Goal: Navigation & Orientation: Find specific page/section

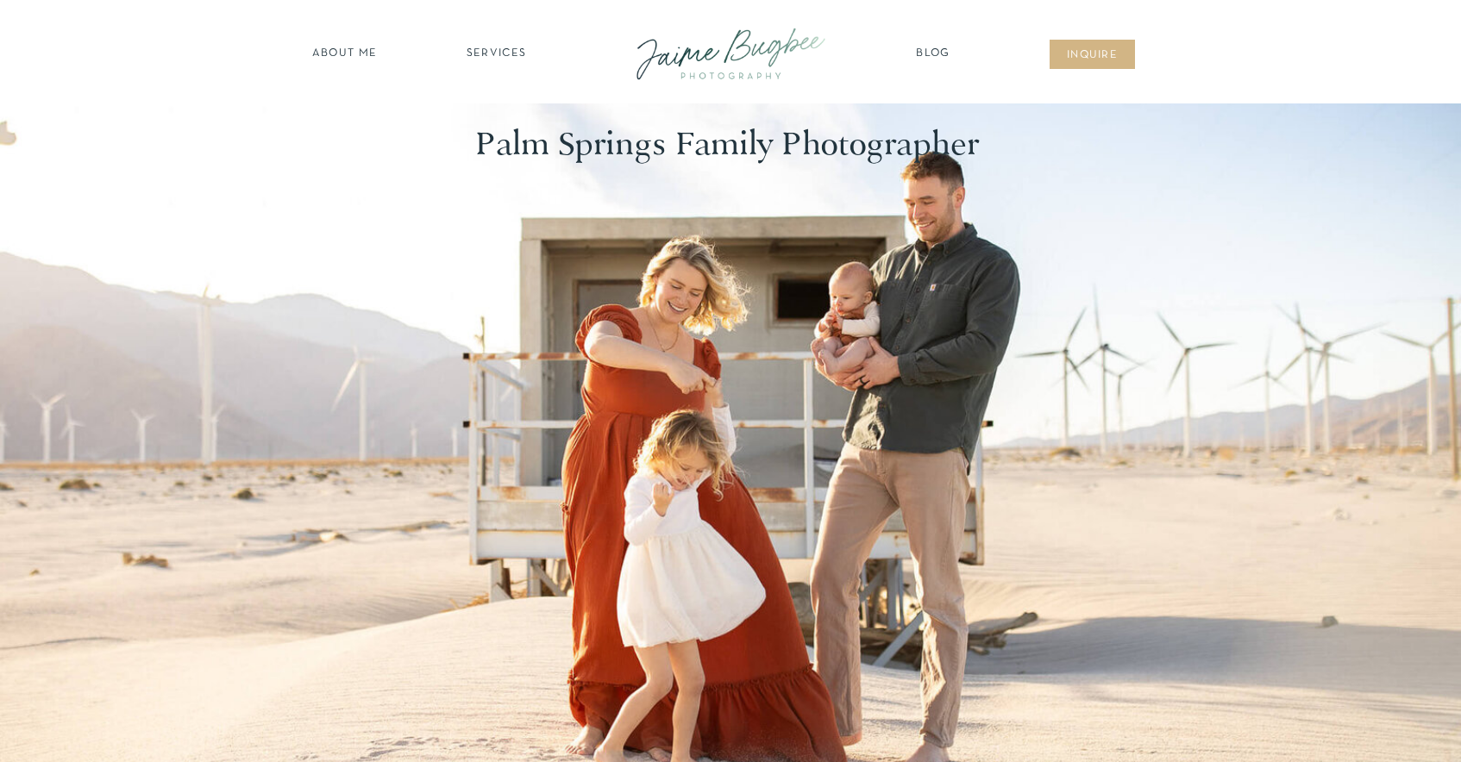
click at [360, 52] on nav "about ME" at bounding box center [344, 54] width 75 height 17
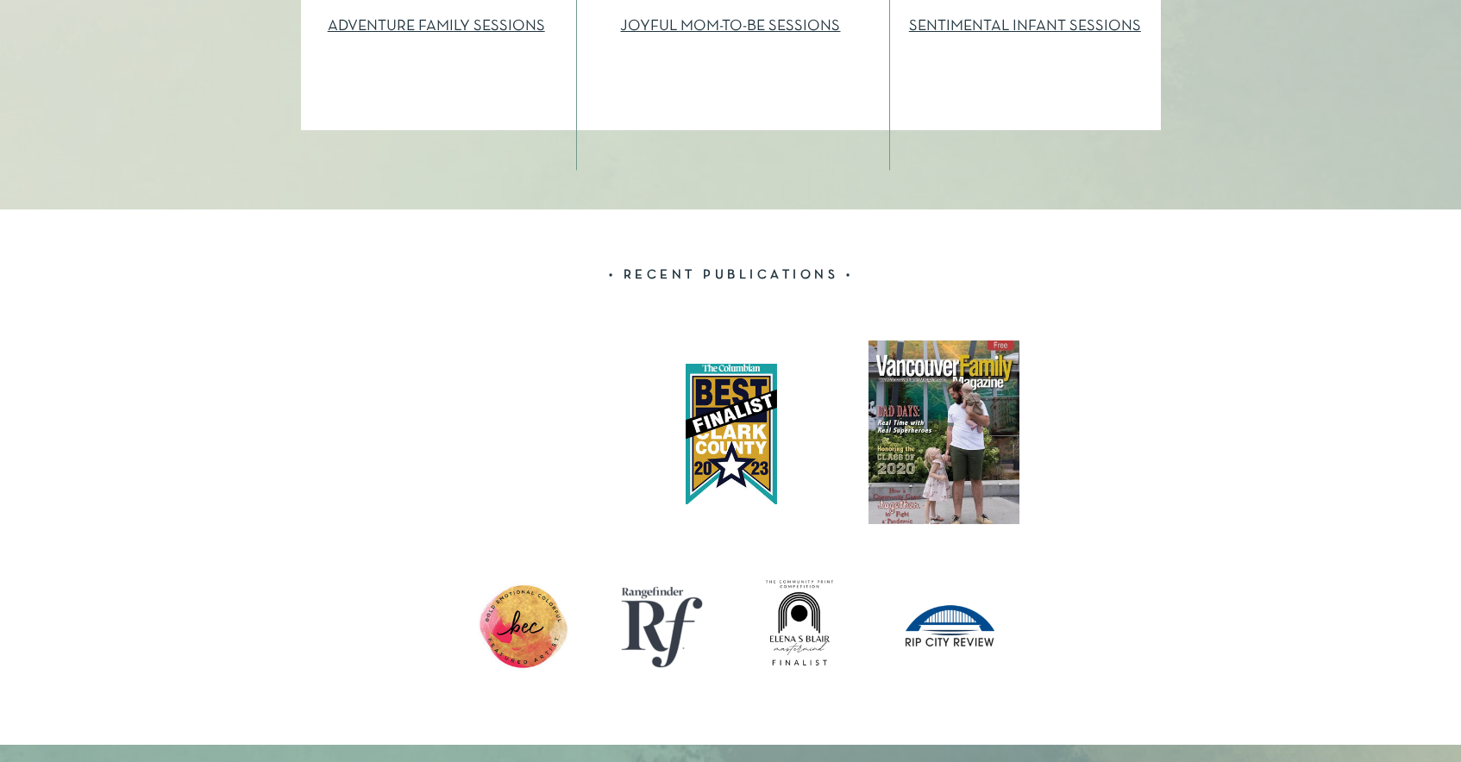
scroll to position [2163, 0]
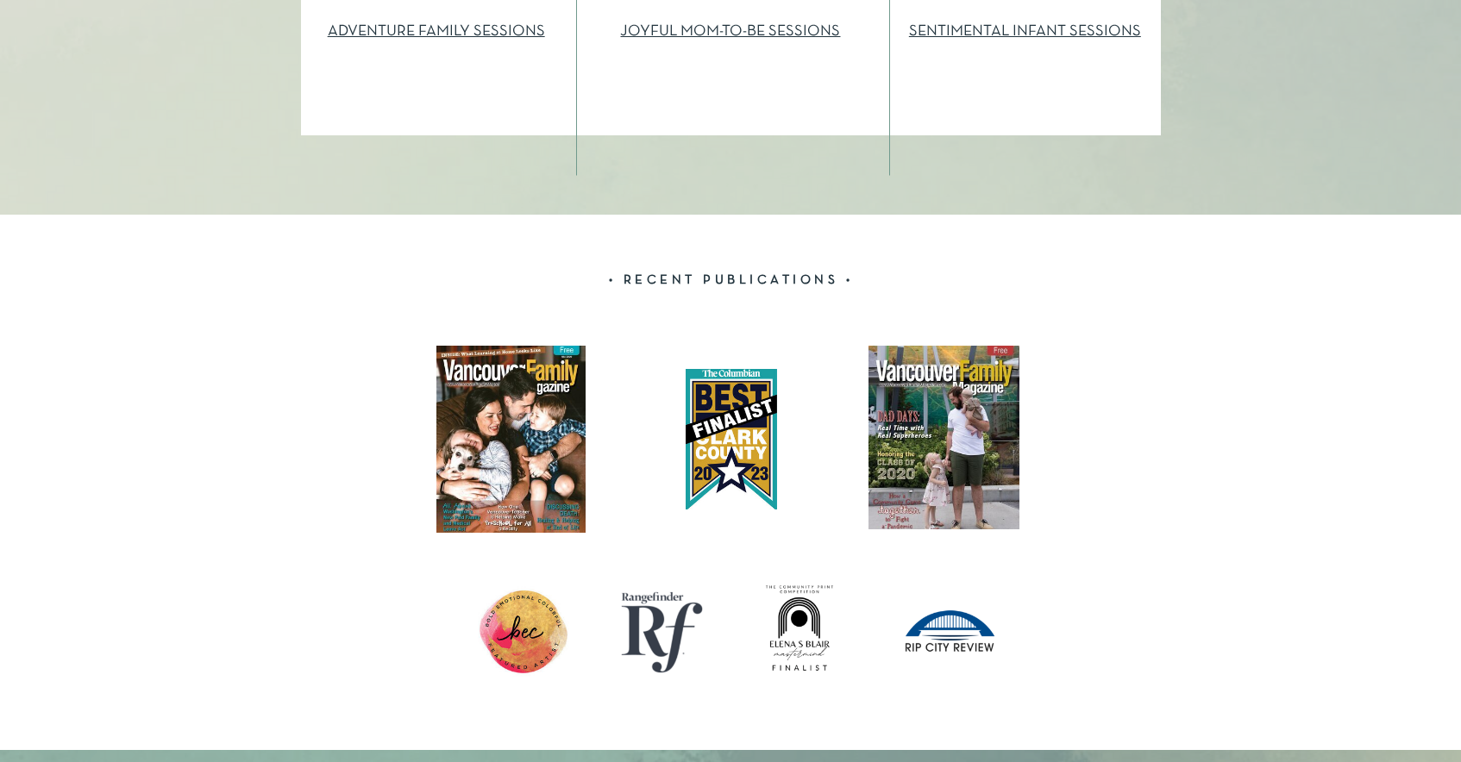
click at [513, 454] on div at bounding box center [510, 439] width 149 height 187
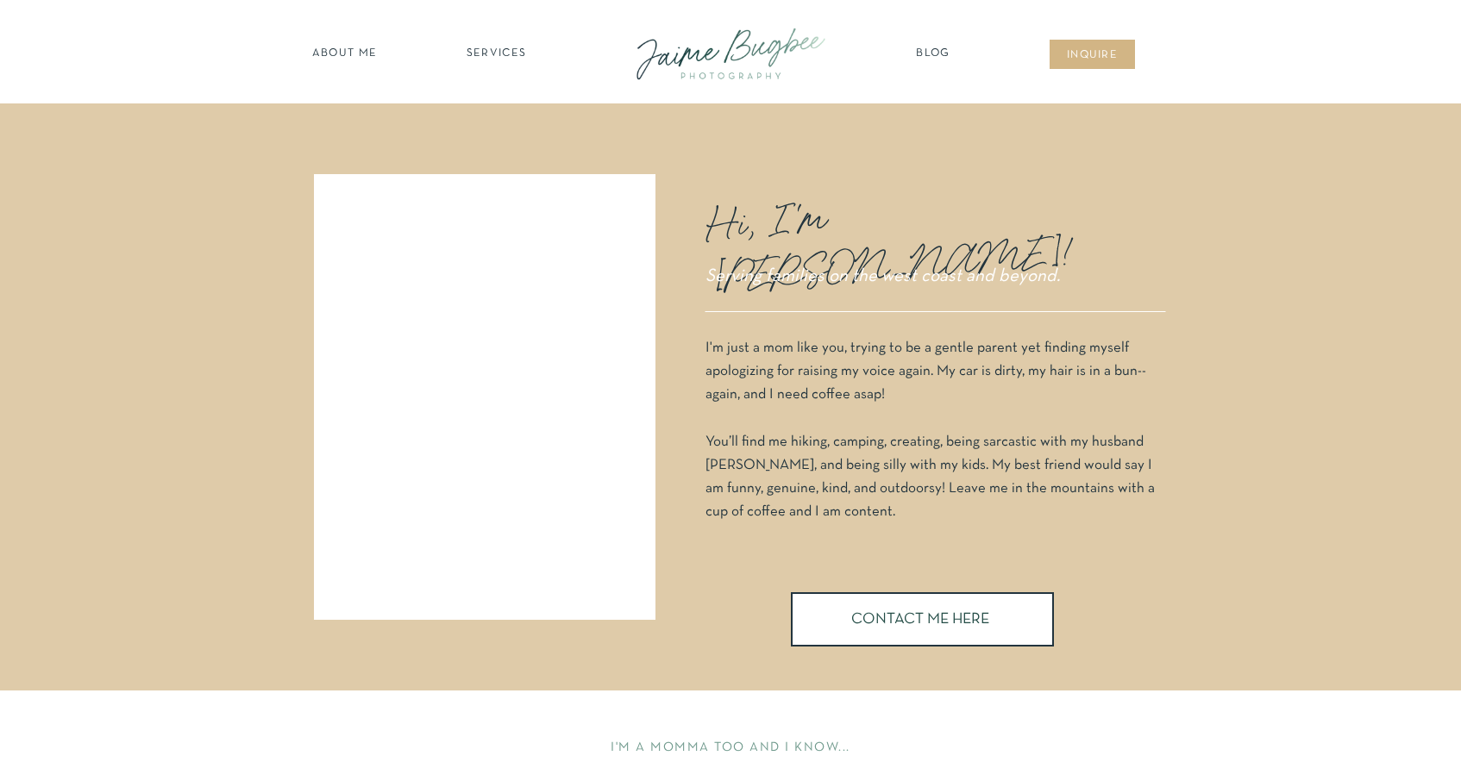
scroll to position [0, 0]
click at [491, 53] on nav "SERVICES" at bounding box center [495, 54] width 97 height 17
click at [488, 144] on nav "families" at bounding box center [496, 149] width 132 height 16
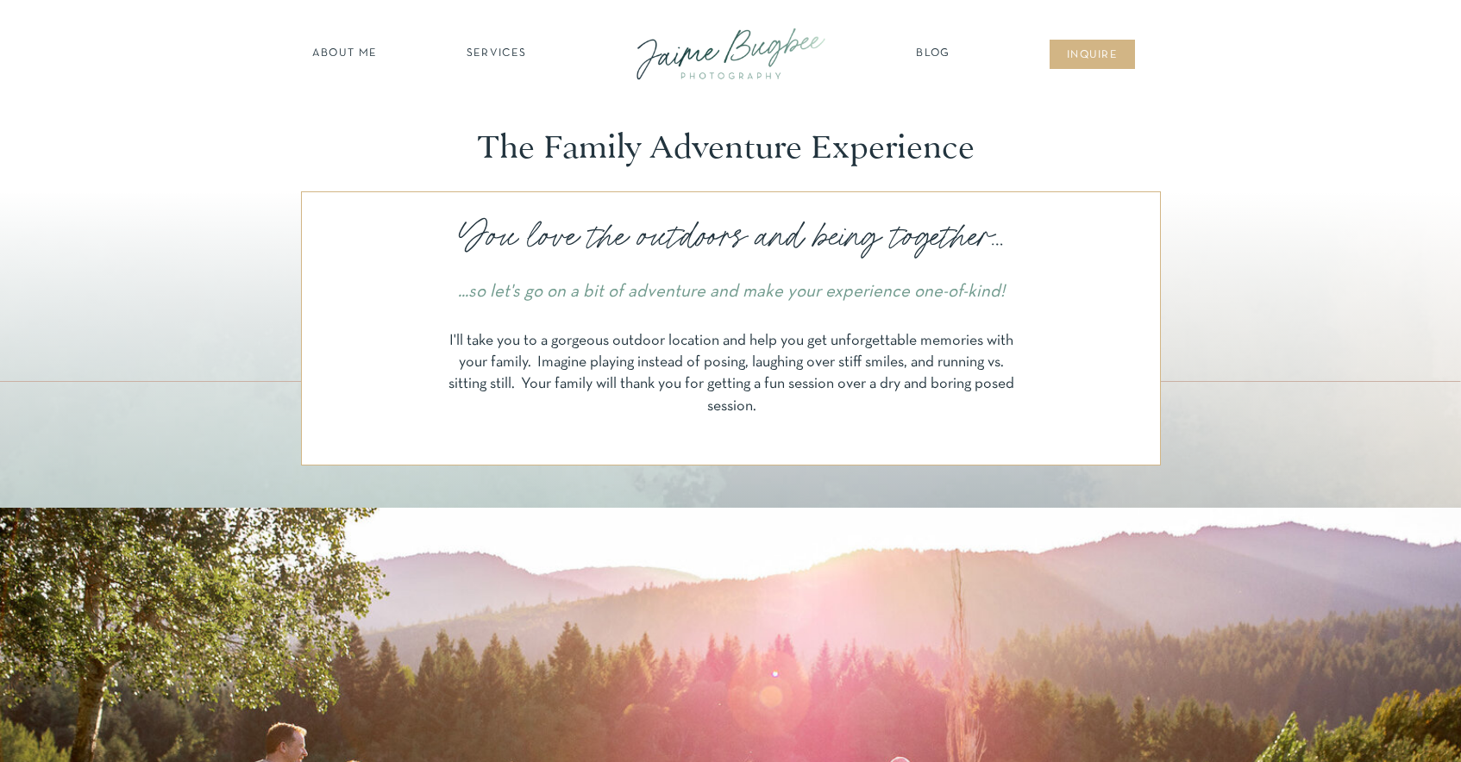
click at [933, 52] on nav "Blog" at bounding box center [932, 54] width 43 height 17
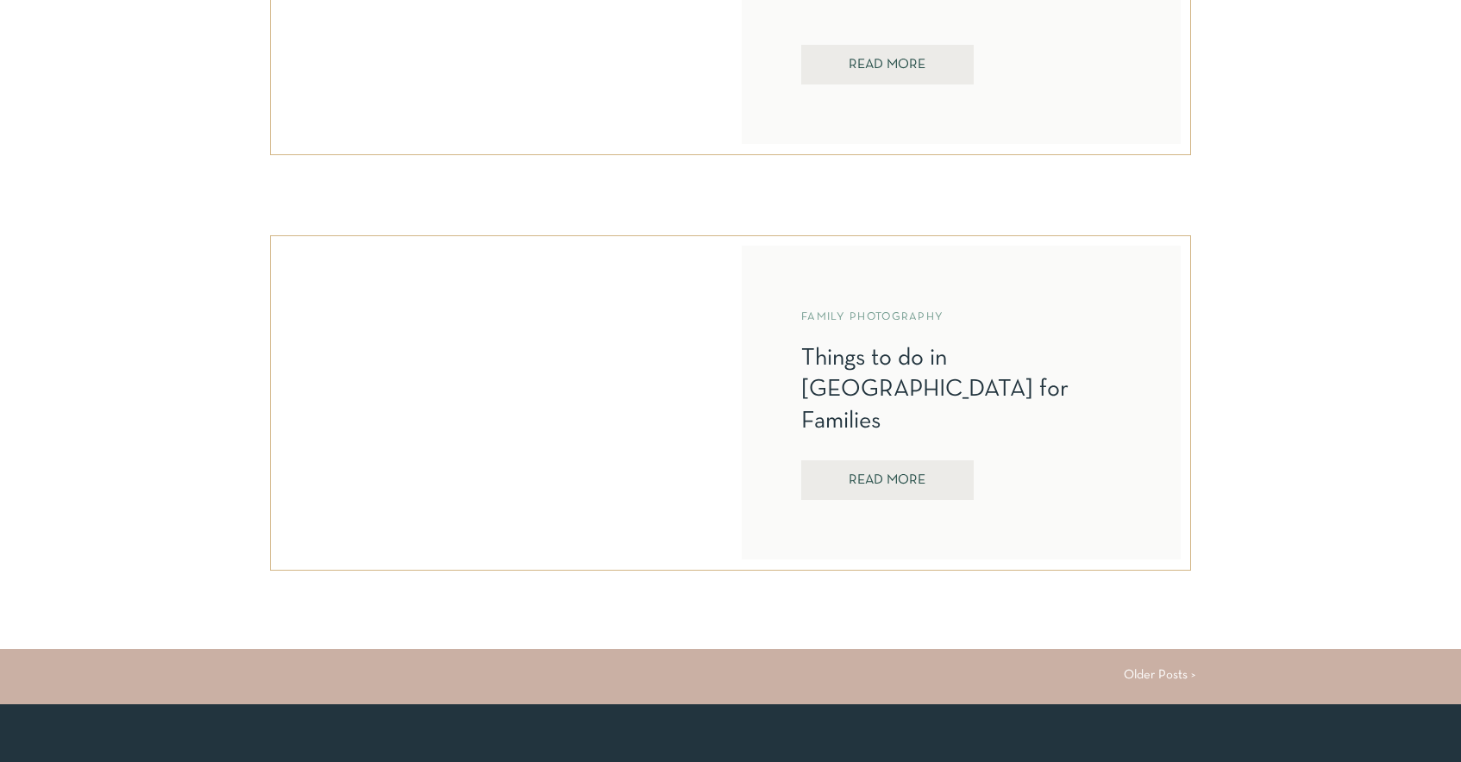
scroll to position [4320, 0]
